Goal: Check status: Check status

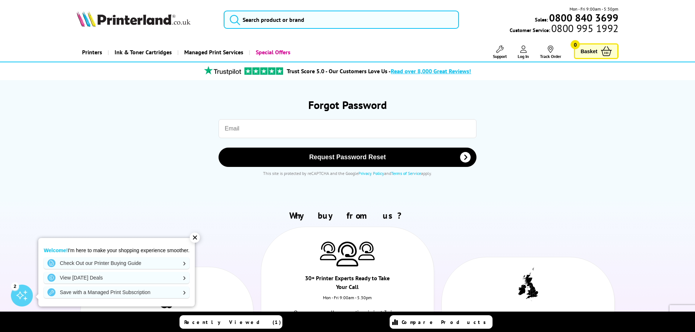
click at [368, 124] on input "email" at bounding box center [348, 128] width 258 height 19
type input "info@abercrombyvending.com"
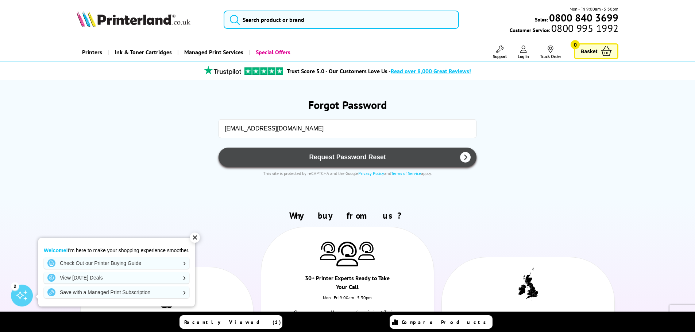
click at [324, 156] on span "Request Password Reset" at bounding box center [347, 158] width 239 height 8
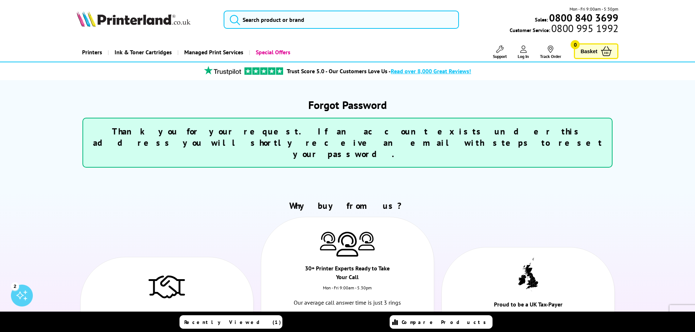
click at [546, 52] on link "Track Order" at bounding box center [550, 52] width 21 height 13
